Goal: Task Accomplishment & Management: Manage account settings

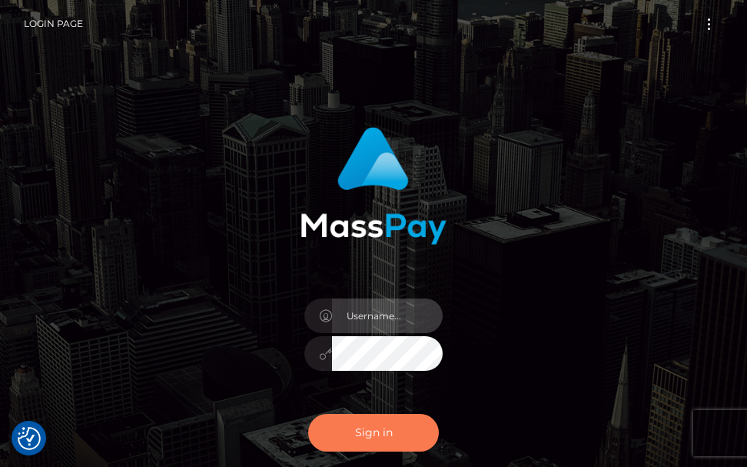
type input "terry.cope2"
click at [404, 431] on button "Sign in" at bounding box center [373, 433] width 131 height 38
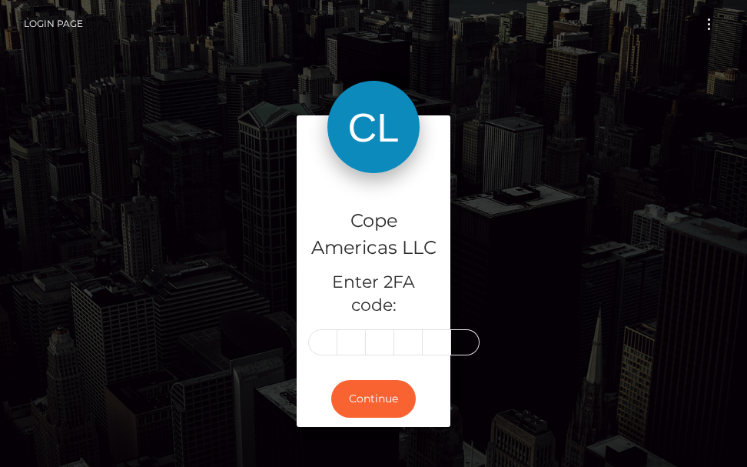
type input "2"
type input "7"
type input "6"
type input "2"
type input "7"
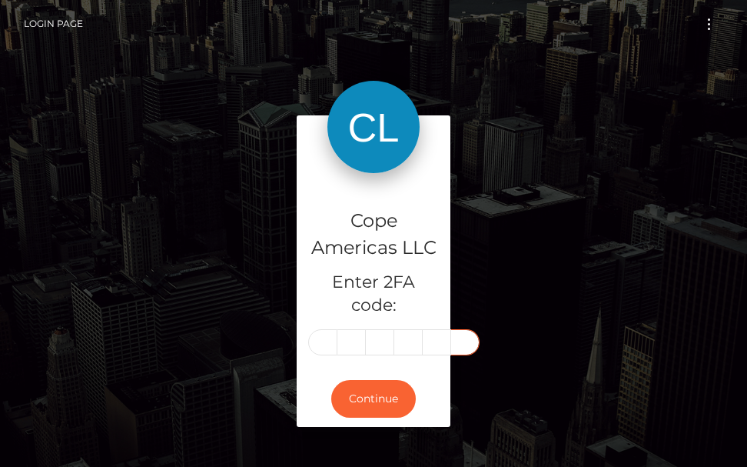
type input "0"
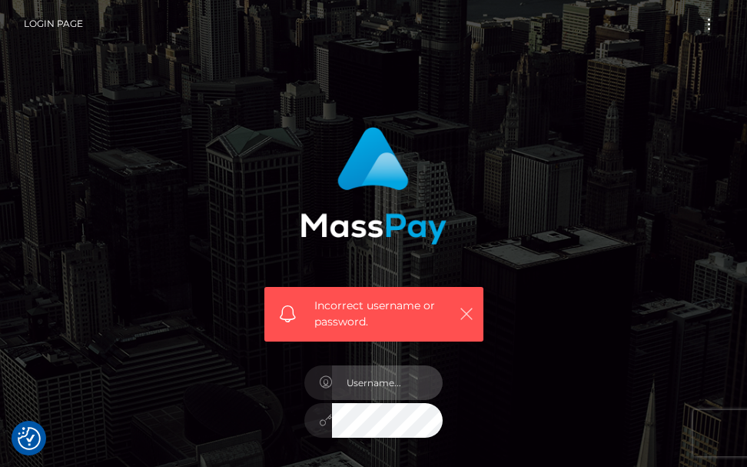
type input "[PERSON_NAME].cope2"
click at [463, 311] on icon "button" at bounding box center [466, 313] width 15 height 15
click at [460, 309] on icon "button" at bounding box center [466, 313] width 15 height 15
click at [461, 314] on icon "button" at bounding box center [466, 313] width 15 height 15
click at [462, 315] on icon "button" at bounding box center [466, 313] width 15 height 15
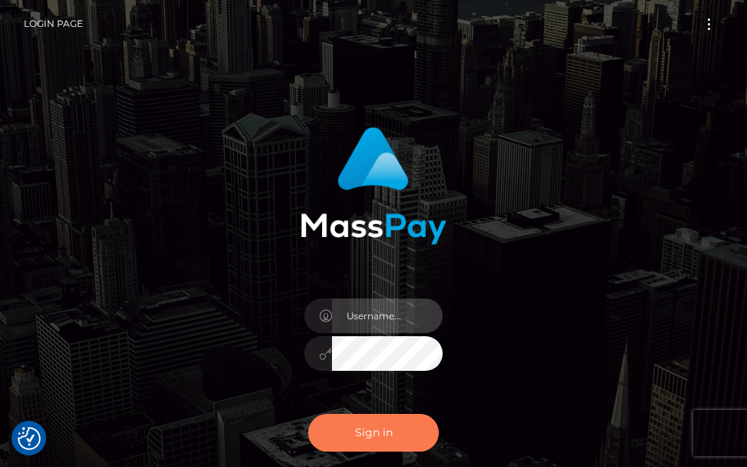
type input "terry.cope2"
click at [368, 434] on button "Sign in" at bounding box center [373, 433] width 131 height 38
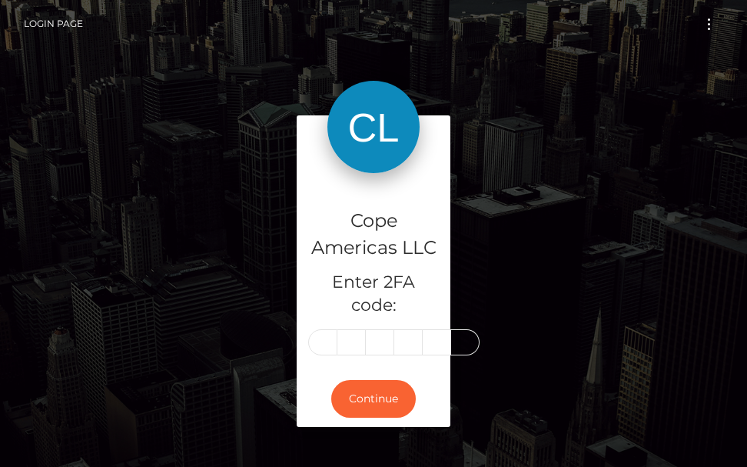
type input "6"
type input "3"
type input "7"
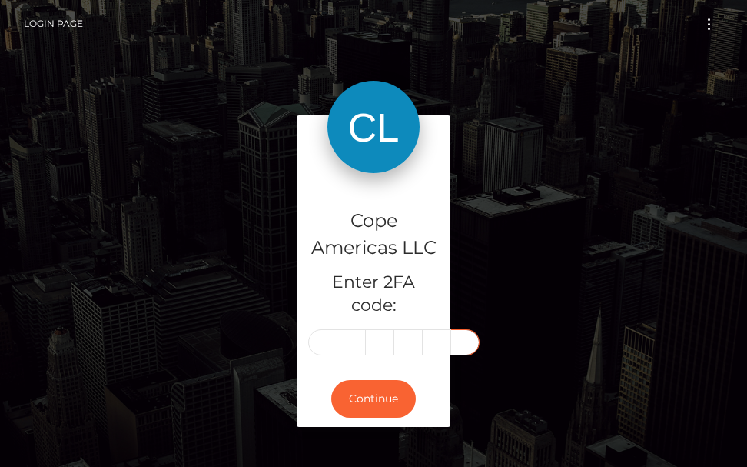
type input "7"
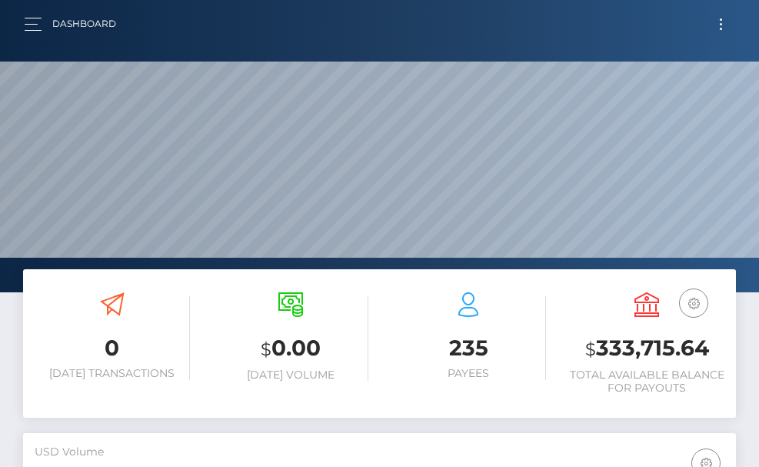
scroll to position [273, 344]
click at [720, 23] on span "Toggle navigation" at bounding box center [721, 24] width 2 height 2
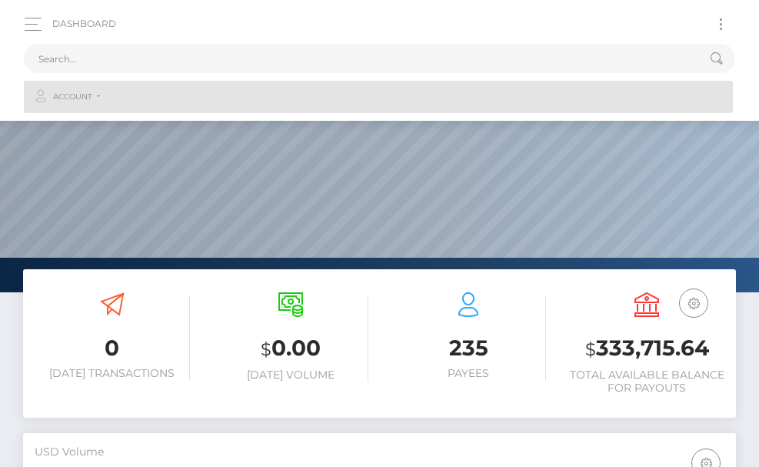
click at [98, 96] on link "Account" at bounding box center [378, 97] width 709 height 32
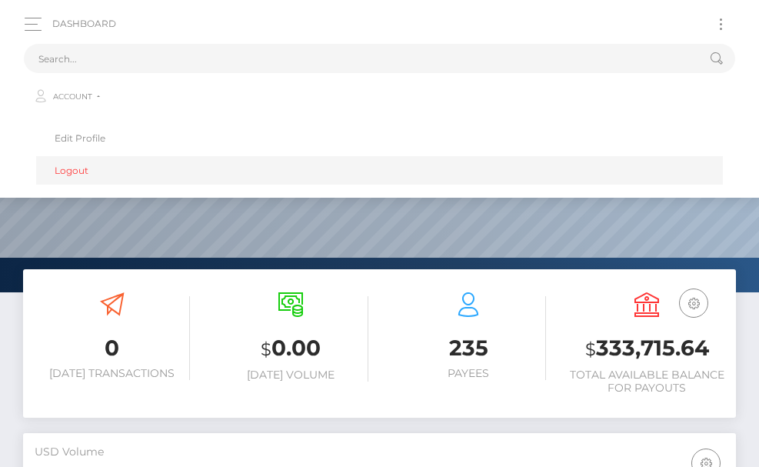
click at [85, 165] on link "Logout" at bounding box center [379, 170] width 687 height 28
